Goal: Register for event/course

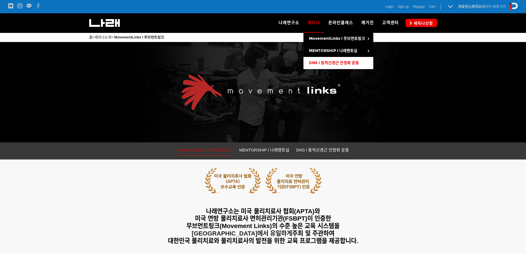
click at [331, 63] on span "DNS l 동적신경근 안정화 운동" at bounding box center [334, 62] width 50 height 5
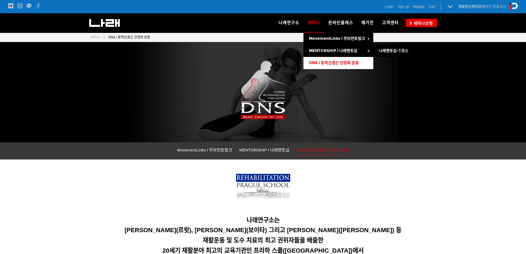
click at [337, 66] on link "DNS l 동적신경근 안정화 운동" at bounding box center [338, 63] width 70 height 12
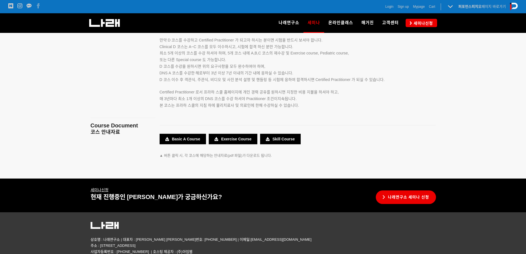
scroll to position [995, 0]
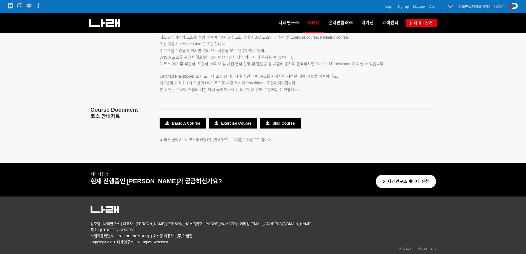
click at [413, 183] on link "나래연구소 세미나 신청" at bounding box center [406, 182] width 60 height 14
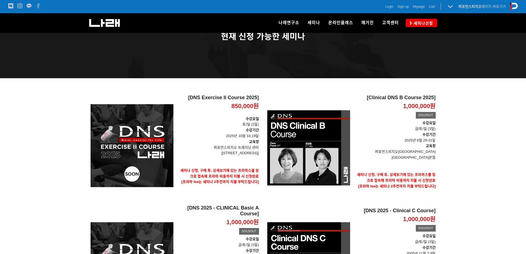
scroll to position [28, 0]
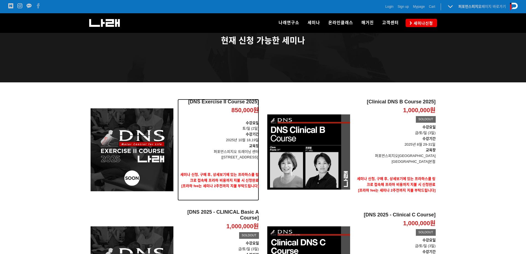
click at [221, 109] on div "850,000원" at bounding box center [218, 110] width 81 height 8
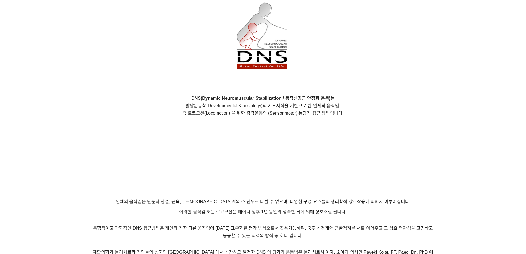
scroll to position [497, 0]
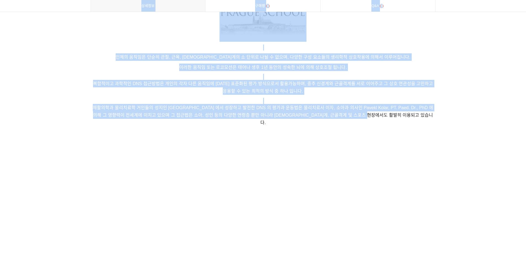
drag, startPoint x: 408, startPoint y: 117, endPoint x: 112, endPoint y: 68, distance: 300.7
click at [153, 64] on p "이러한 움직임 또는 로코모션은 태어나 생후 1년 동안의 성숙한 뇌에 의해 상호조절 됩니다." at bounding box center [263, 67] width 345 height 7
click at [188, 58] on span "인체의 움직임은 단순히 관절, 근육, [DEMOGRAPHIC_DATA]계의 소 단위로 나뉠 수 없으며, 다양한 구성 요소들의 생리학적 상호작용…" at bounding box center [263, 57] width 295 height 5
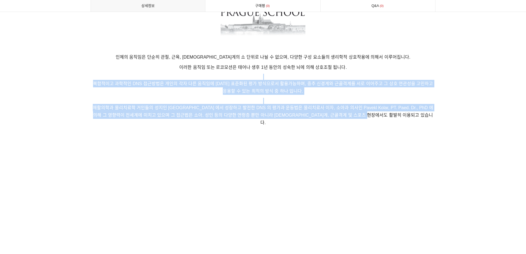
drag, startPoint x: 352, startPoint y: 111, endPoint x: 154, endPoint y: 76, distance: 200.8
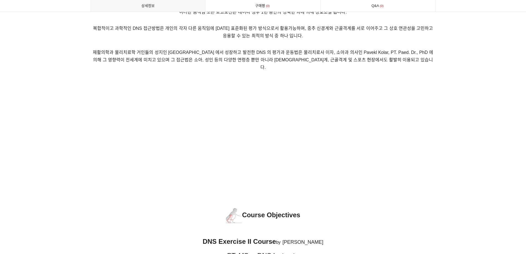
click at [401, 70] on p "재활의학과 물리치료학 거인들의 성지인 [GEOGRAPHIC_DATA] 에서 성장하고 발전한 DNS 의 평가과 운동법은 물리치료사 이자, 소아과…" at bounding box center [263, 60] width 345 height 35
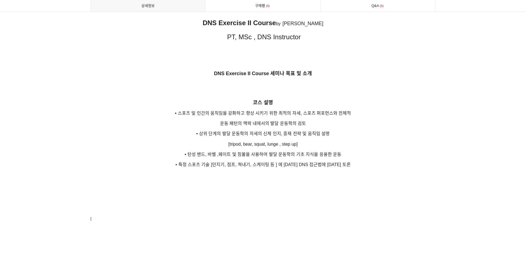
scroll to position [773, 0]
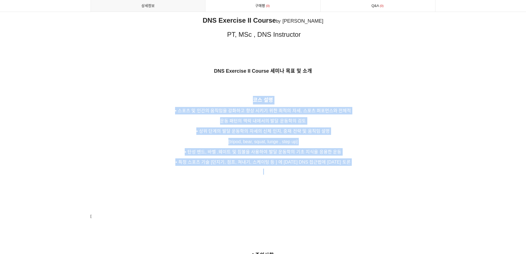
drag, startPoint x: 193, startPoint y: 96, endPoint x: 371, endPoint y: 160, distance: 188.8
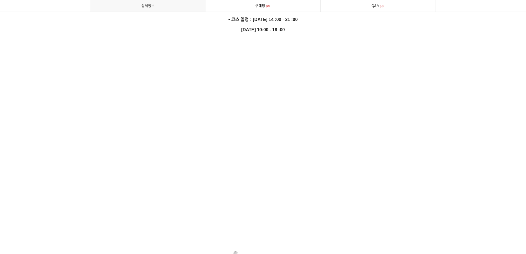
scroll to position [1657, 0]
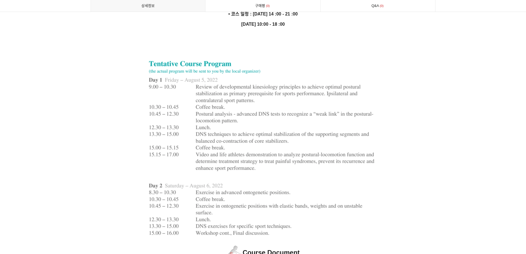
click at [414, 141] on p at bounding box center [263, 146] width 345 height 190
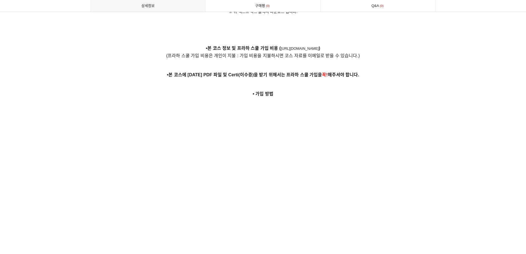
scroll to position [1933, 0]
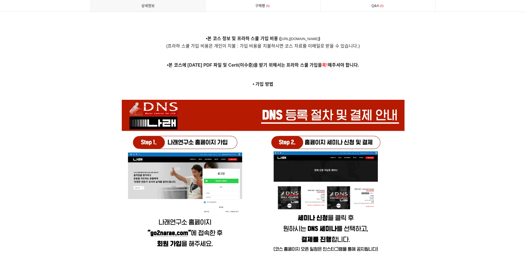
click at [331, 63] on strong "•본 코스에 대한 PDF 파일 및 Certi(이수증)을 받기 위해서는 프라하 스쿨 가입을 꼭! 해주셔야 합니다." at bounding box center [263, 65] width 192 height 5
drag, startPoint x: 351, startPoint y: 75, endPoint x: 182, endPoint y: 32, distance: 174.7
click at [292, 63] on strong "•본 코스에 대한 PDF 파일 및 Certi(이수증)을 받기 위해서는 프라하 스쿨 가입을 꼭! 해주셔야 합니다." at bounding box center [263, 65] width 192 height 5
click at [305, 72] on p at bounding box center [263, 75] width 345 height 6
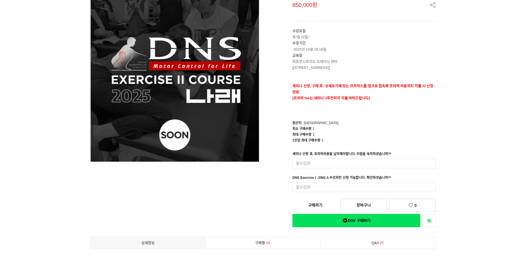
scroll to position [0, 0]
